Goal: Task Accomplishment & Management: Manage account settings

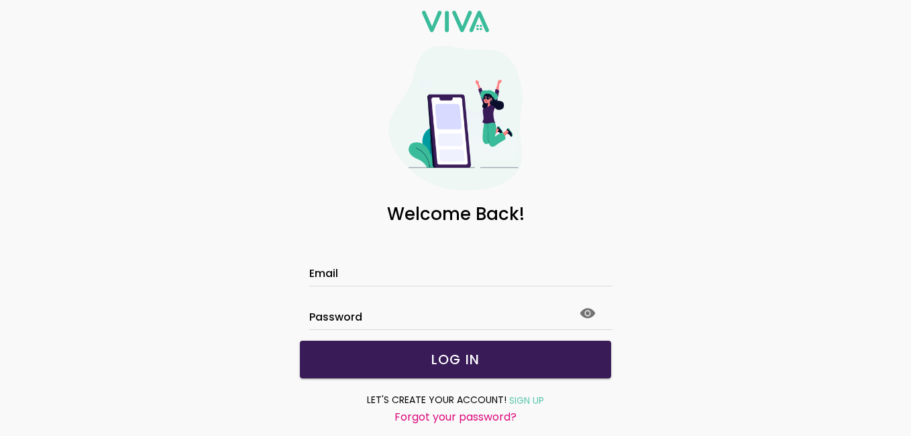
click at [545, 270] on input "Email" at bounding box center [455, 275] width 292 height 11
click button "submit" at bounding box center [0, 0] width 0 height 0
click at [580, 317] on icon at bounding box center [587, 313] width 15 height 10
click at [0, 0] on slot "LOG IN" at bounding box center [0, 0] width 0 height 0
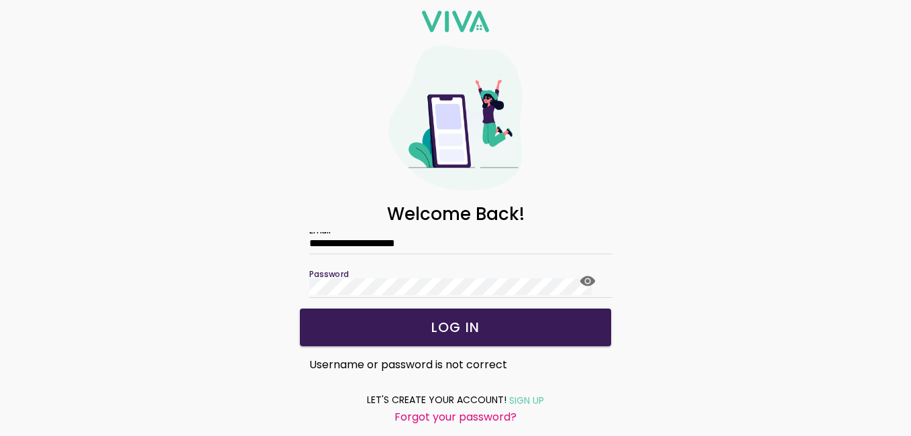
click at [0, 0] on slot "LOG IN" at bounding box center [0, 0] width 0 height 0
click at [0, 0] on slot "Forgot your password?" at bounding box center [0, 0] width 0 height 0
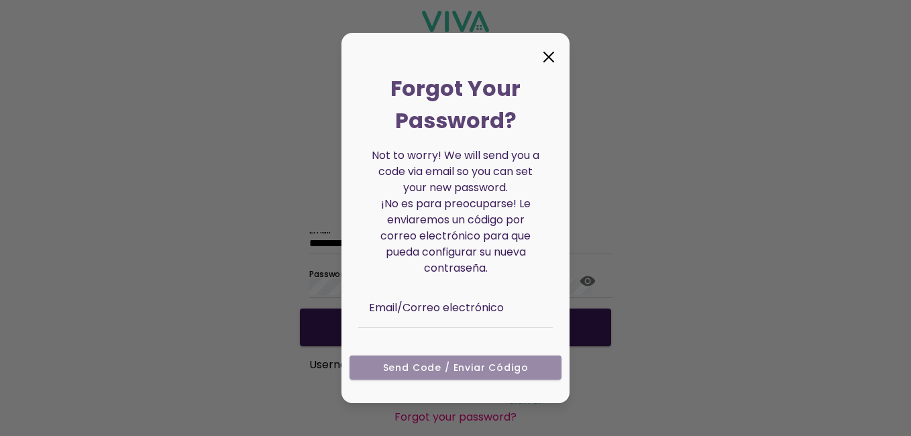
click at [499, 420] on ion-modal "Forgot Your Password? Not to worry! We will send you a code via email so you ca…" at bounding box center [455, 218] width 911 height 436
click at [426, 367] on ion-col "Send Code / Enviar código" at bounding box center [455, 371] width 221 height 44
click at [426, 368] on ion-col "Send Code / Enviar código" at bounding box center [455, 371] width 221 height 44
click at [466, 372] on ion-col "Send Code / Enviar código" at bounding box center [455, 371] width 221 height 44
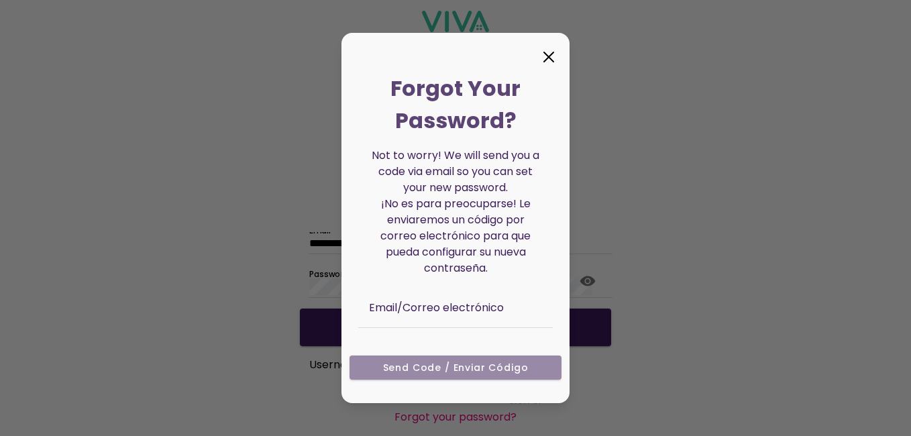
click at [435, 369] on ion-col "Send Code / Enviar código" at bounding box center [455, 371] width 221 height 44
click at [436, 372] on ion-col "Send Code / Enviar código" at bounding box center [455, 371] width 221 height 44
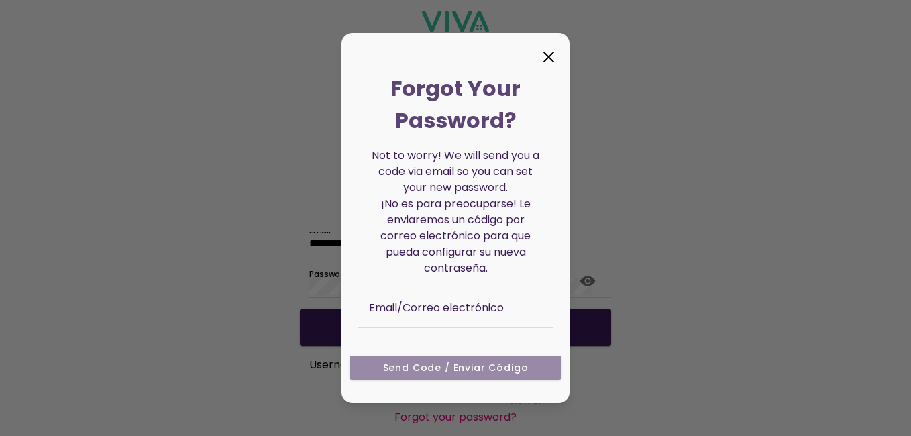
click at [436, 372] on ion-col "Send Code / Enviar código" at bounding box center [455, 371] width 221 height 44
click at [437, 372] on ion-col "Send Code / Enviar código" at bounding box center [455, 371] width 221 height 44
click at [548, 59] on icon at bounding box center [548, 56] width 21 height 21
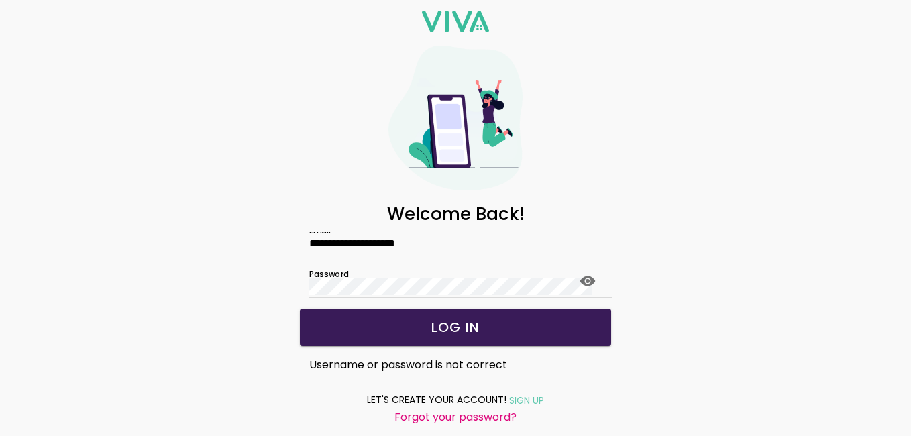
click at [504, 276] on div at bounding box center [455, 286] width 292 height 21
click at [0, 0] on slot "Forgot your password?" at bounding box center [0, 0] width 0 height 0
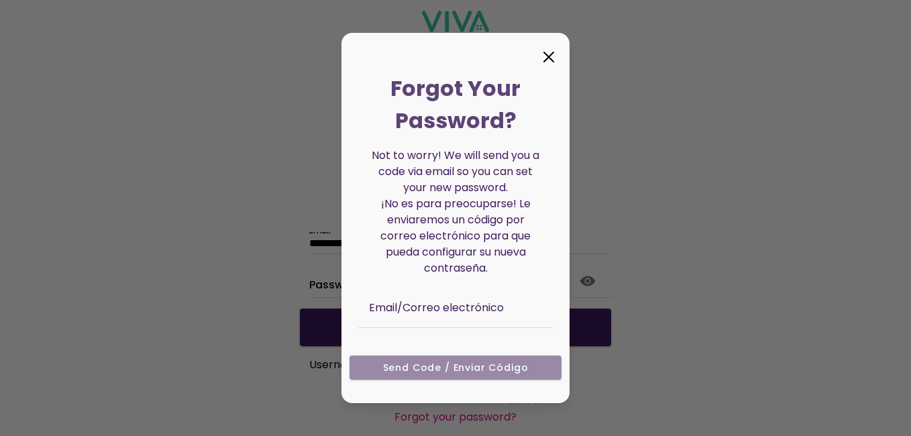
click at [433, 363] on ion-col "Send Code / Enviar código" at bounding box center [455, 371] width 221 height 44
click at [547, 59] on icon at bounding box center [548, 56] width 9 height 9
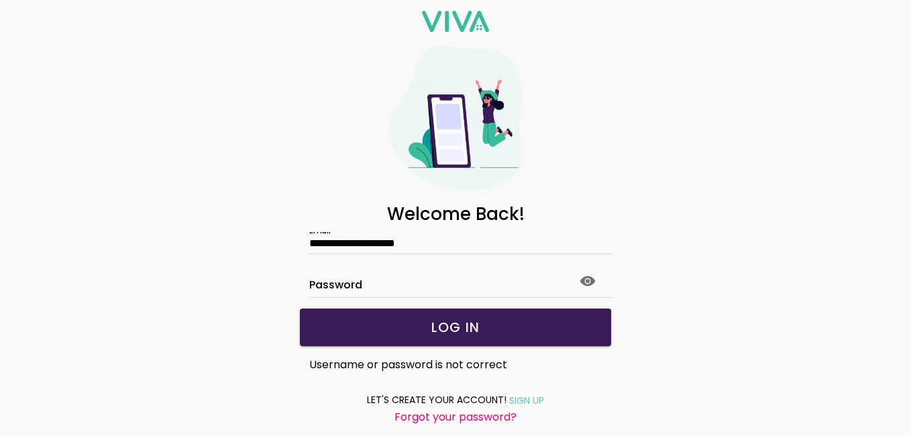
click at [0, 0] on slot "SIGN UP" at bounding box center [0, 0] width 0 height 0
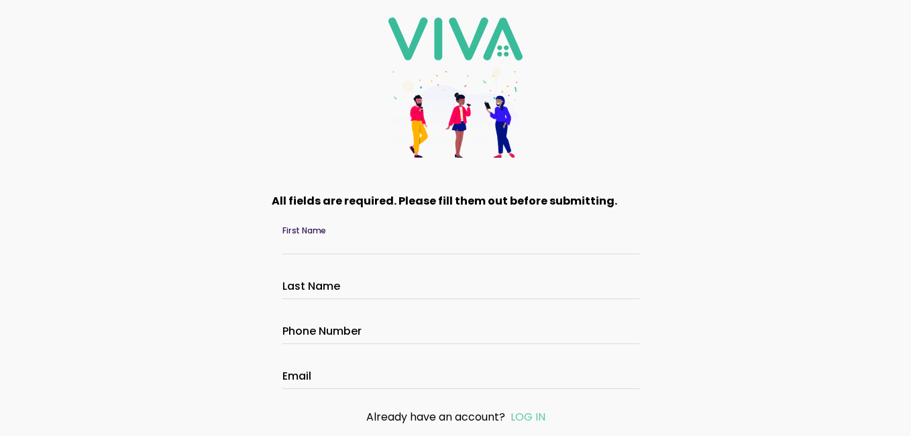
click at [470, 241] on input "First Name" at bounding box center [455, 242] width 346 height 11
click at [0, 0] on slot "LOG IN" at bounding box center [0, 0] width 0 height 0
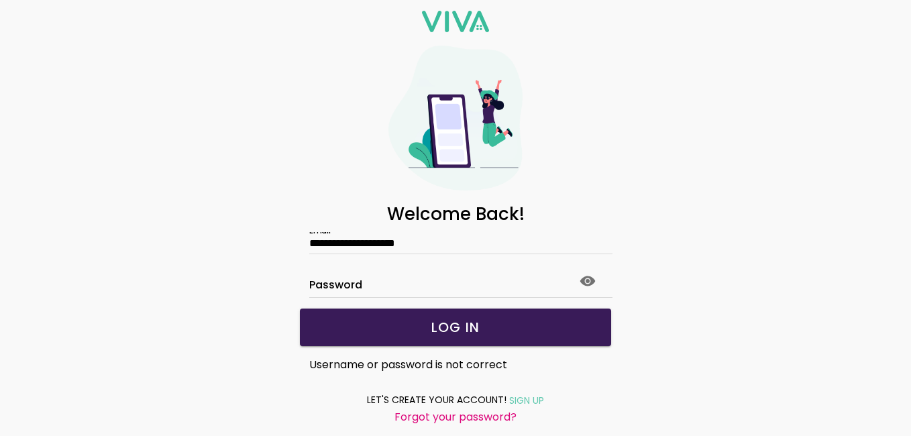
click at [0, 0] on slot "Forgot your password?" at bounding box center [0, 0] width 0 height 0
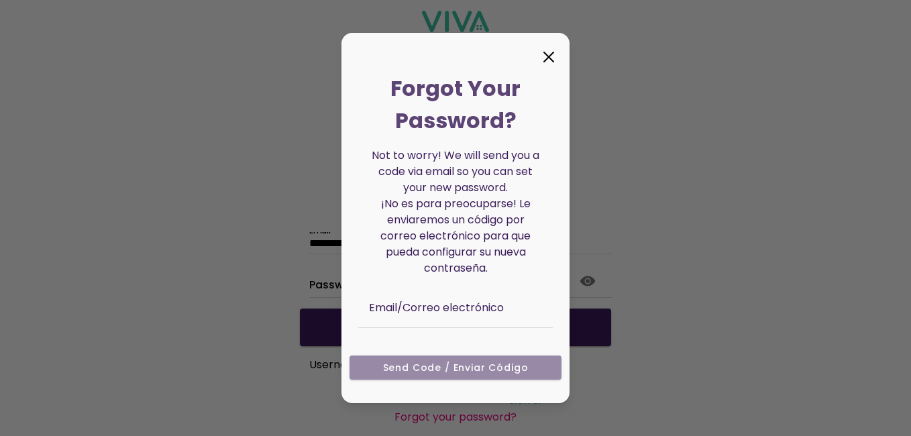
click at [424, 373] on ion-col "Send Code / Enviar código" at bounding box center [455, 371] width 221 height 44
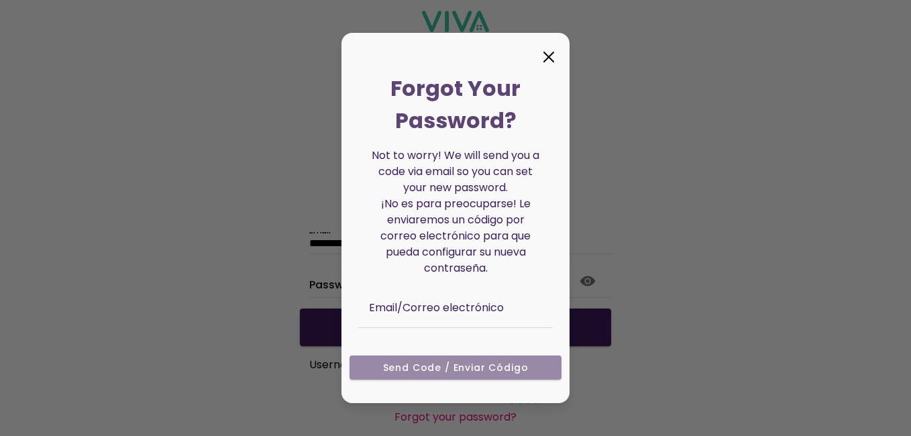
click at [424, 373] on ion-col "Send Code / Enviar código" at bounding box center [455, 371] width 221 height 44
drag, startPoint x: 424, startPoint y: 373, endPoint x: 804, endPoint y: 203, distance: 416.6
click at [804, 203] on ion-backdrop at bounding box center [455, 218] width 911 height 436
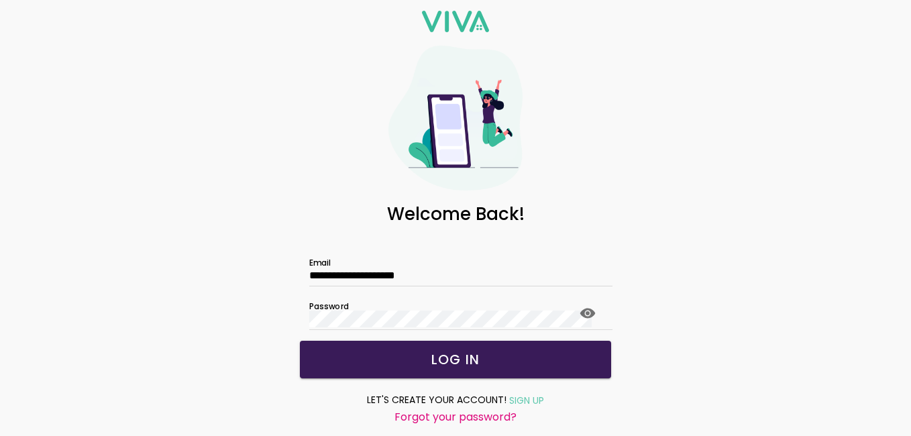
click at [0, 0] on slot "LOG IN" at bounding box center [0, 0] width 0 height 0
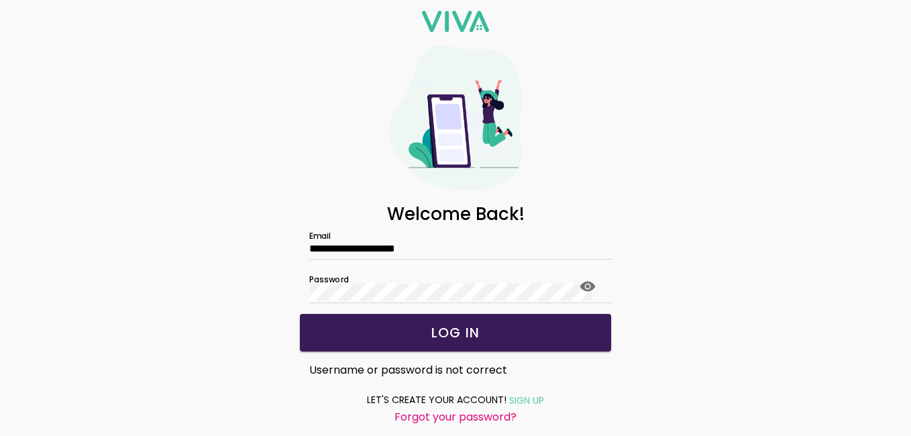
scroll to position [32, 0]
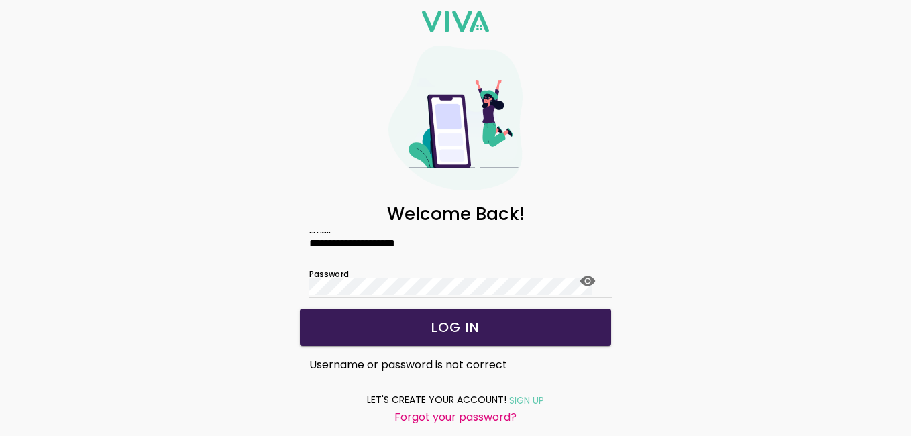
click at [375, 361] on span "Username or password is not correct" at bounding box center [408, 364] width 198 height 17
click at [0, 0] on slot "Forgot your password?" at bounding box center [0, 0] width 0 height 0
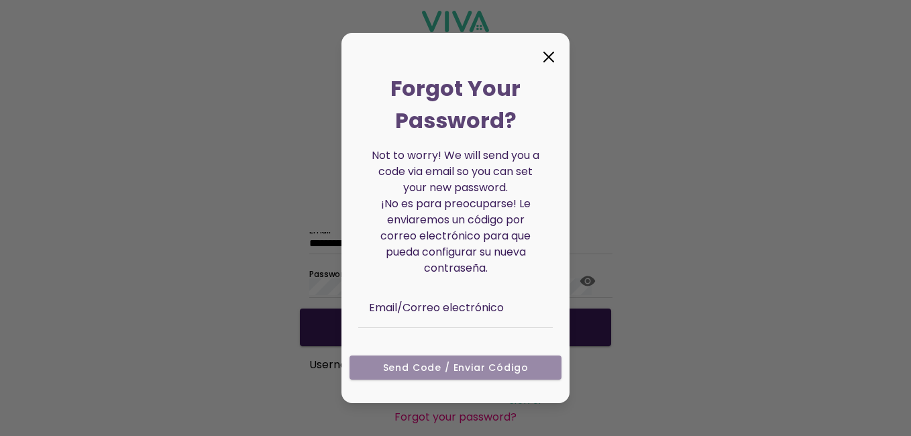
click at [551, 54] on icon at bounding box center [548, 56] width 9 height 9
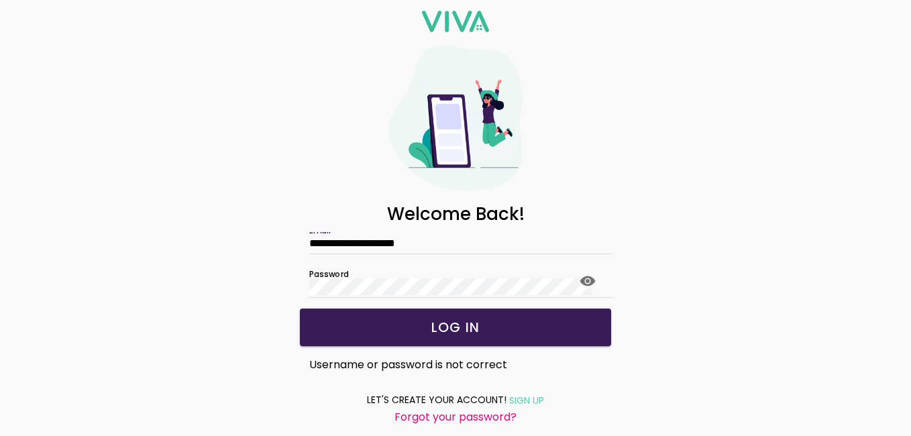
click at [485, 241] on input "**********" at bounding box center [455, 242] width 292 height 11
type input "*"
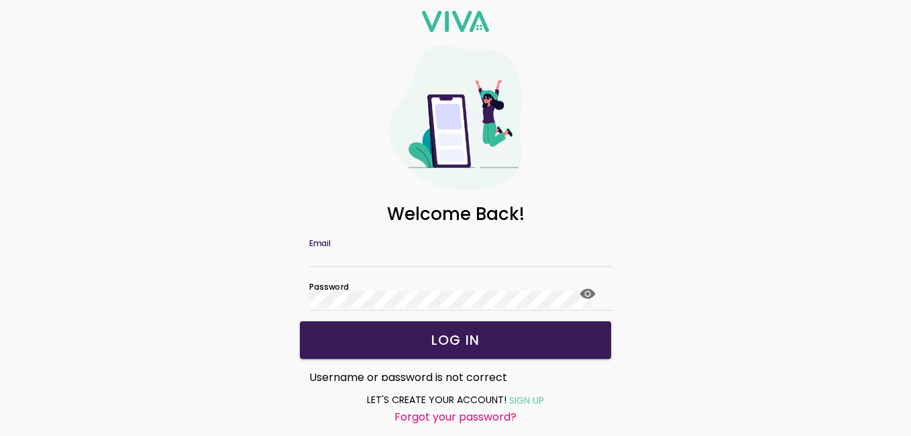
scroll to position [0, 0]
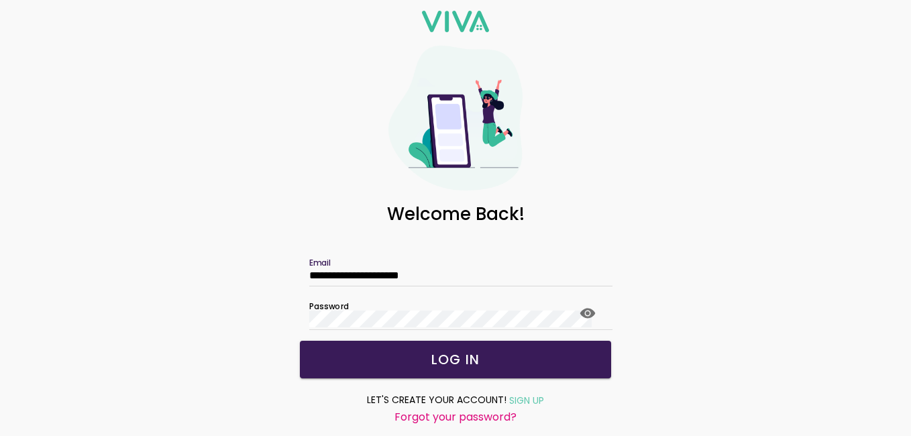
type input "**********"
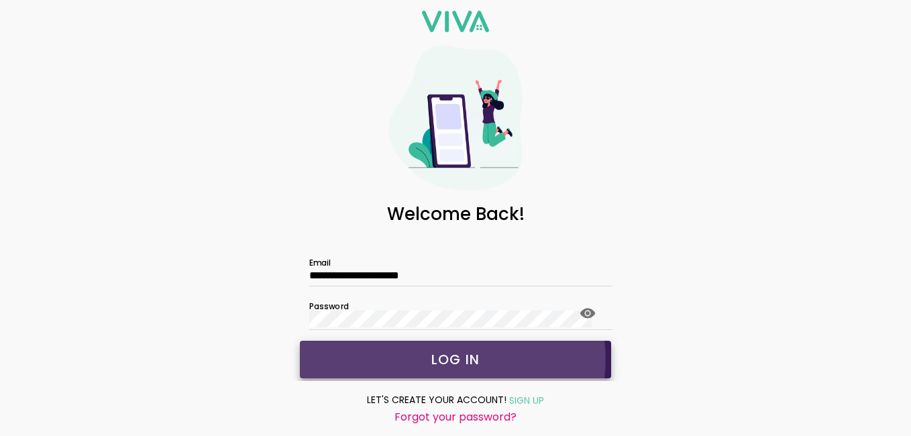
click at [0, 0] on slot "LOG IN" at bounding box center [0, 0] width 0 height 0
